Goal: Use online tool/utility: Use online tool/utility

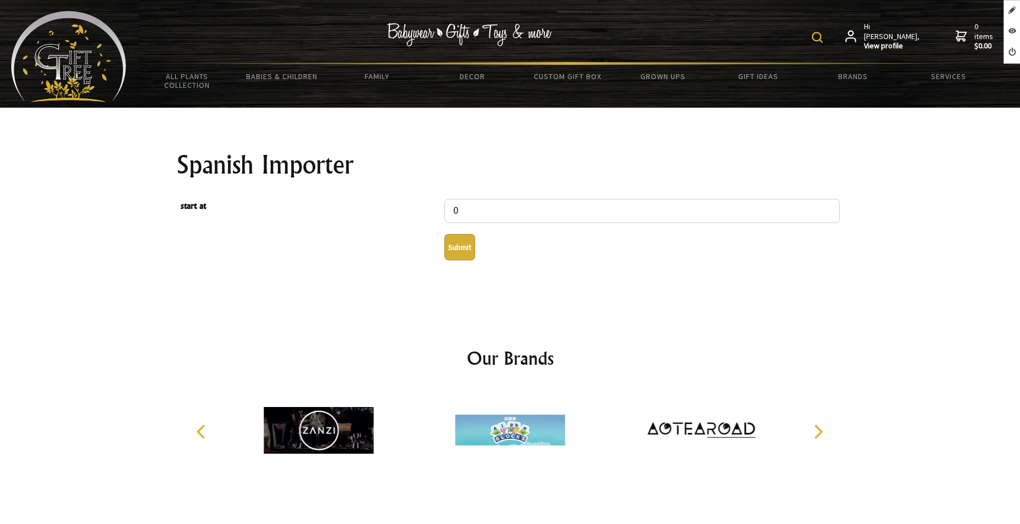
click at [460, 246] on button "Submit" at bounding box center [459, 247] width 31 height 26
click at [465, 242] on button "Submit" at bounding box center [459, 247] width 31 height 26
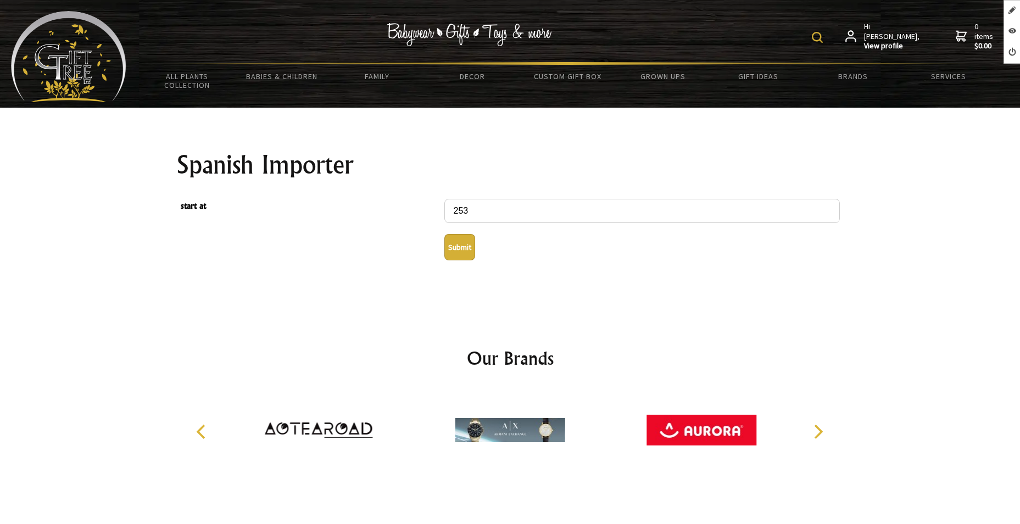
type input "253"
click at [457, 248] on button "Submit" at bounding box center [459, 247] width 31 height 26
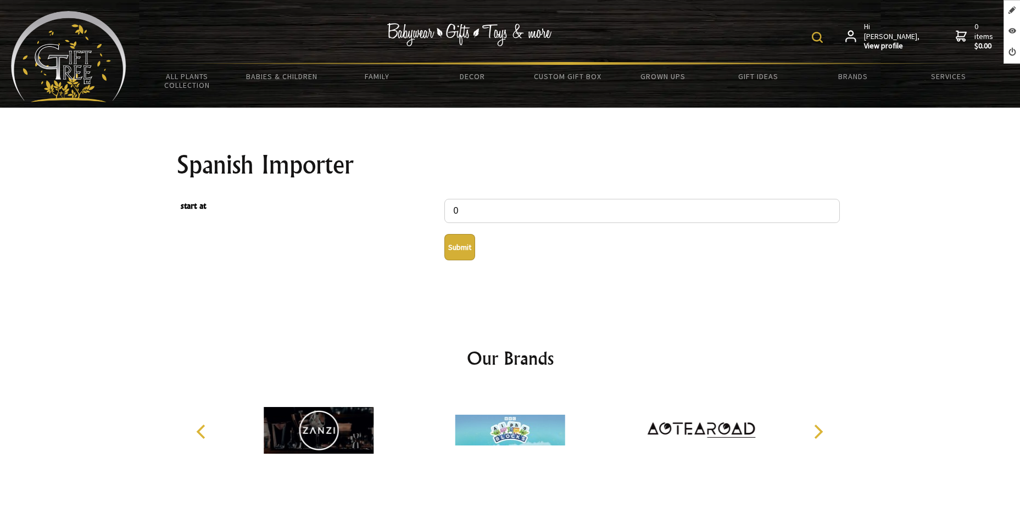
click at [461, 248] on button "Submit" at bounding box center [459, 247] width 31 height 26
